Goal: Transaction & Acquisition: Purchase product/service

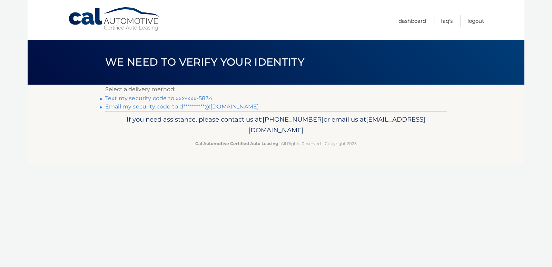
click at [194, 99] on link "Text my security code to xxx-xxx-5834" at bounding box center [158, 98] width 107 height 7
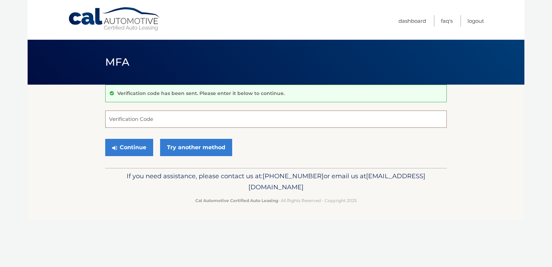
click at [188, 121] on input "Verification Code" at bounding box center [276, 118] width 342 height 17
type input "577875"
click at [141, 146] on button "Continue" at bounding box center [129, 147] width 48 height 17
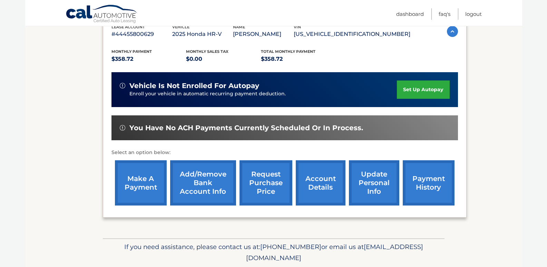
scroll to position [138, 0]
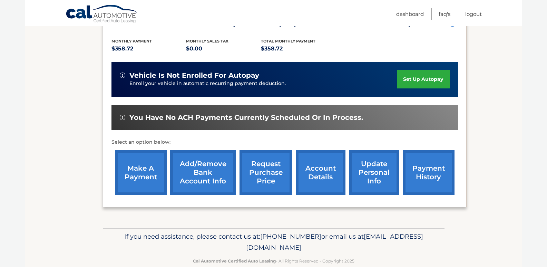
click at [145, 171] on link "make a payment" at bounding box center [141, 172] width 52 height 45
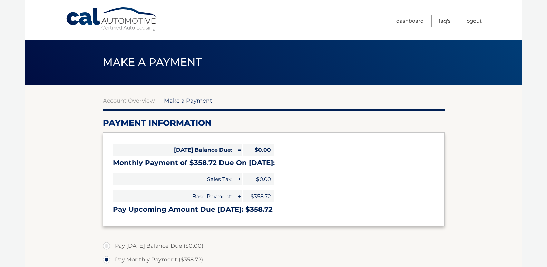
select select "Mjk0ODUxYjItOTA4YS00YzAzLTk3ODQtMTY2Mzk2ZjIyZjBm"
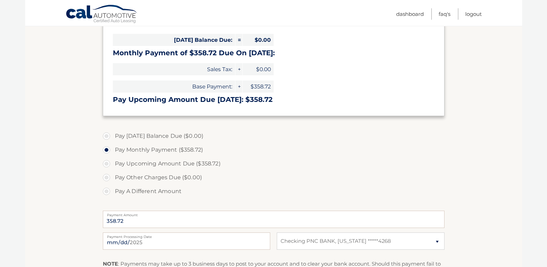
scroll to position [138, 0]
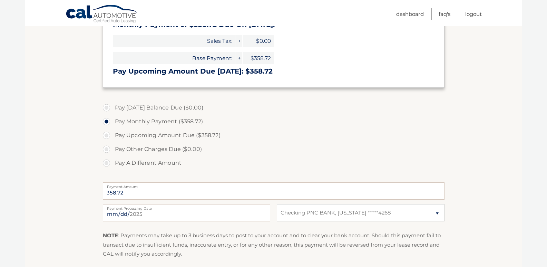
click at [105, 149] on label "Pay Other Charges Due ($0.00)" at bounding box center [274, 149] width 342 height 14
click at [107, 163] on label "Pay A Different Amount" at bounding box center [274, 163] width 342 height 14
click at [107, 163] on input "Pay A Different Amount" at bounding box center [109, 161] width 7 height 11
radio input "true"
type input "178.00"
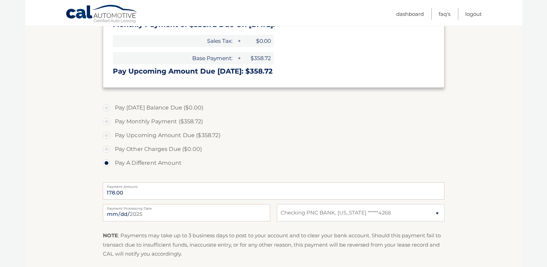
click at [303, 170] on div "Pay Today's Balance Due ($0.00) Pay Monthly Payment ($358.72) Pay Upcoming Amou…" at bounding box center [274, 139] width 342 height 77
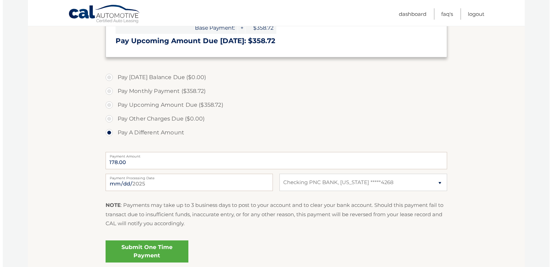
scroll to position [226, 0]
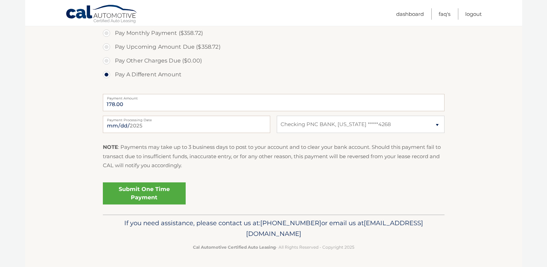
click at [161, 196] on link "Submit One Time Payment" at bounding box center [144, 193] width 83 height 22
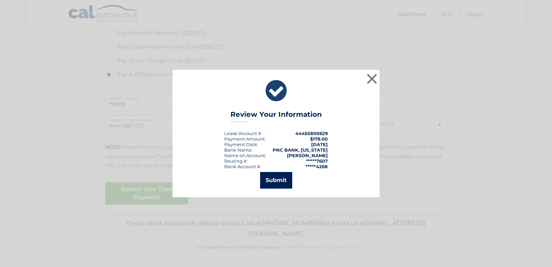
click at [284, 185] on button "Submit" at bounding box center [276, 180] width 32 height 17
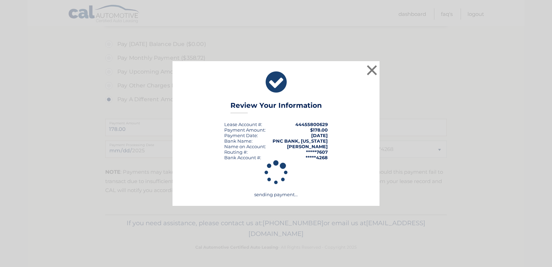
scroll to position [202, 0]
